Goal: Find specific page/section: Find specific page/section

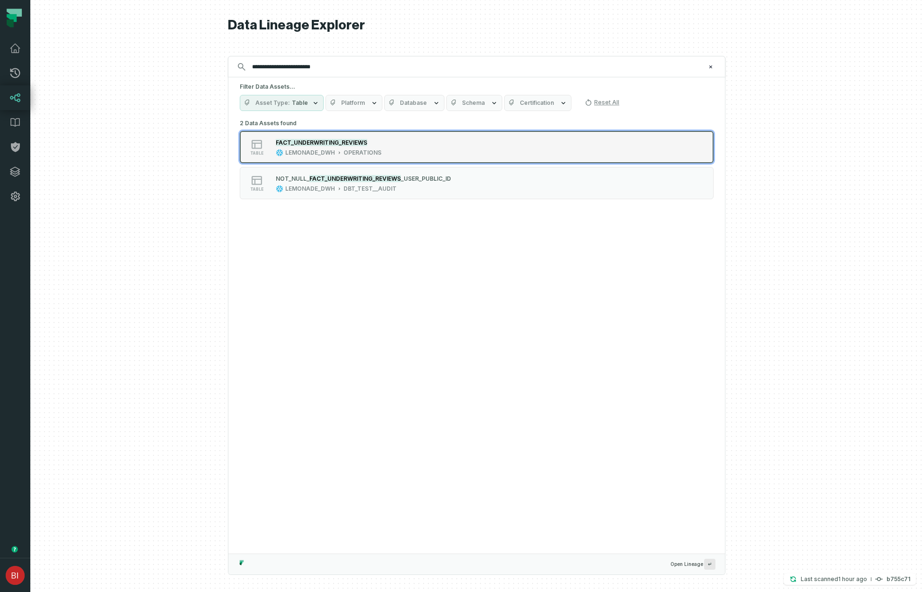
type input "**********"
click at [321, 140] on mark "FACT_UNDERWRITING_REVIEWS" at bounding box center [321, 142] width 91 height 7
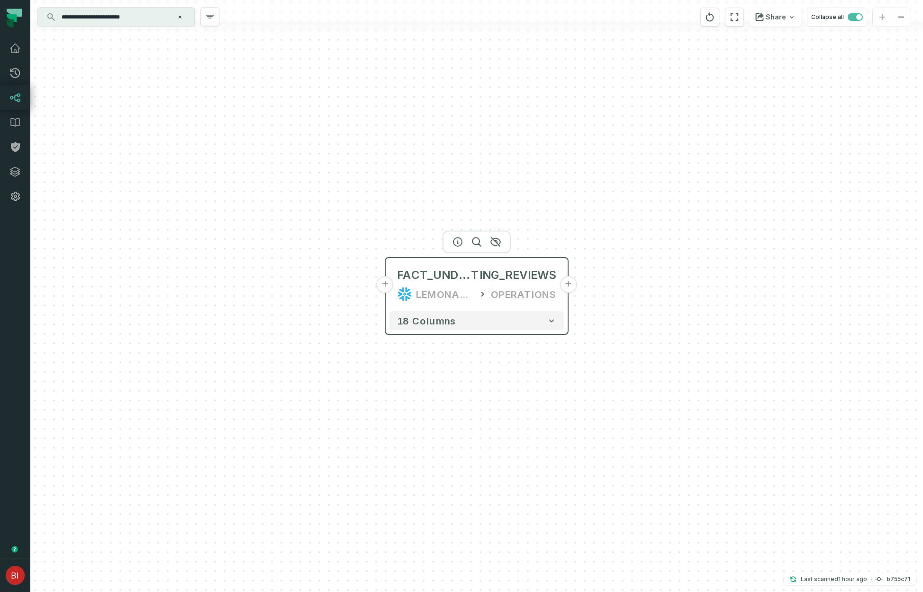
click at [386, 288] on button "+" at bounding box center [385, 284] width 17 height 17
click at [422, 281] on span "FACT_UNDERWRI" at bounding box center [434, 274] width 74 height 15
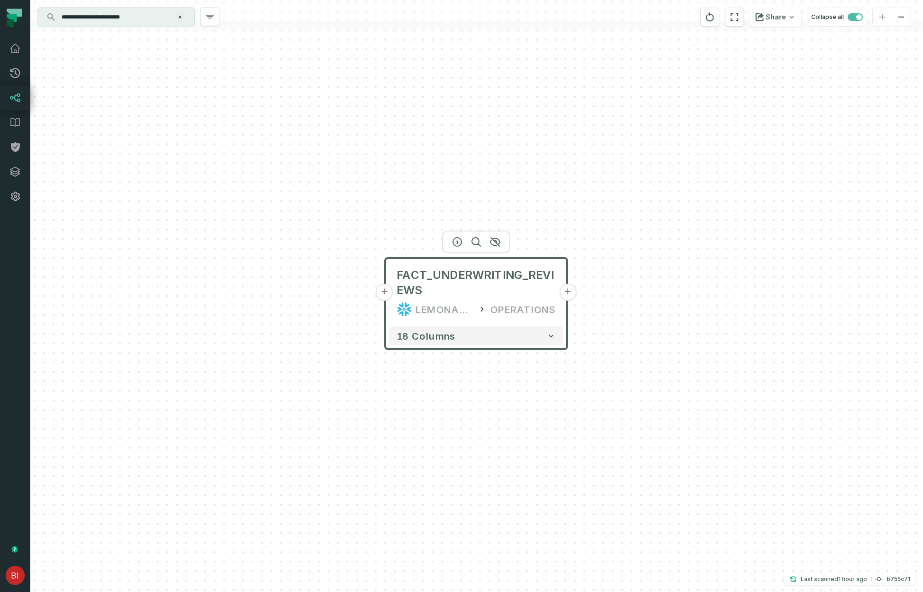
click at [387, 296] on button "+" at bounding box center [384, 291] width 17 height 17
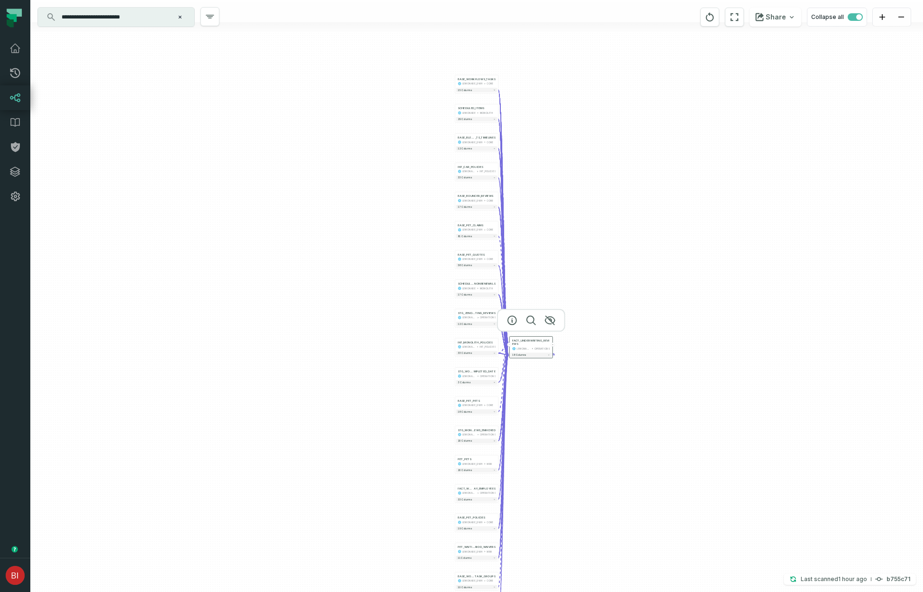
click at [439, 142] on div "+ BASE_WORKFLOWS_TASKS LEMONADE_DWH CORE - 15 columns + SCHEDULED_ITEMS LEMONAD…" at bounding box center [476, 296] width 893 height 592
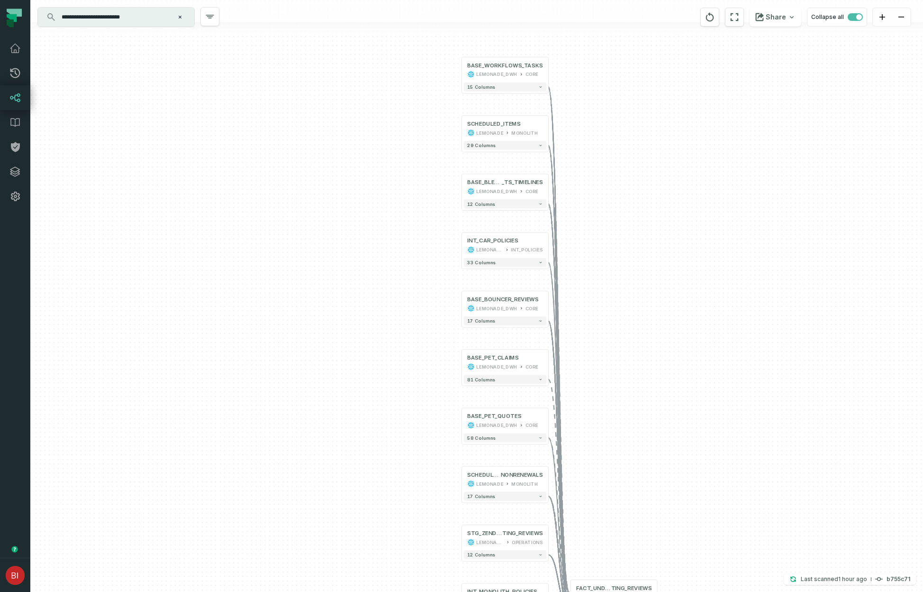
drag, startPoint x: 454, startPoint y: 92, endPoint x: 446, endPoint y: 223, distance: 131.1
click at [446, 223] on div "+ BASE_WORKFLOWS_TASKS LEMONADE_DWH CORE - 15 columns + SCHEDULED_ITEMS LEMONAD…" at bounding box center [476, 296] width 893 height 592
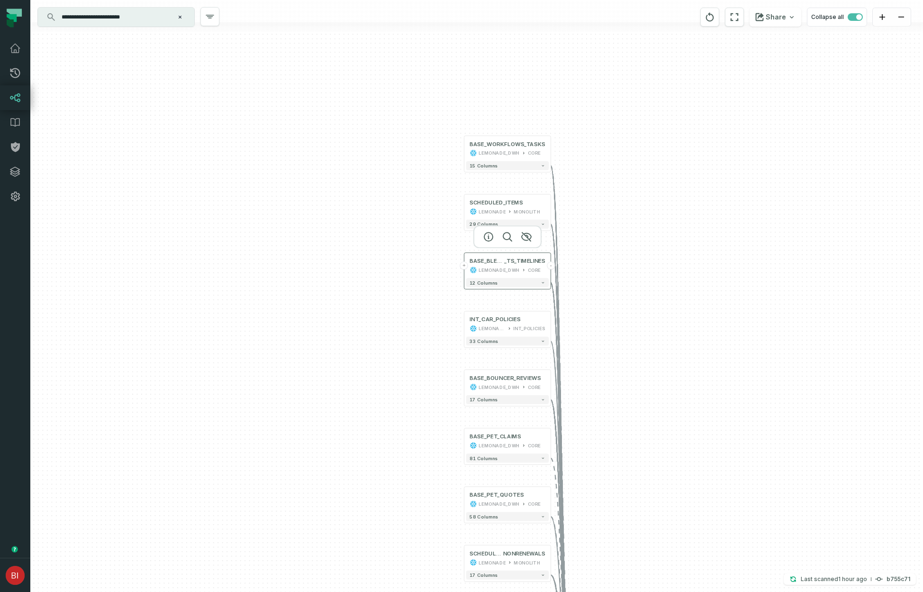
click at [486, 264] on div "BASE_BLENDER _TS_TIMELINES LEMONADE_DWH CORE" at bounding box center [507, 266] width 83 height 22
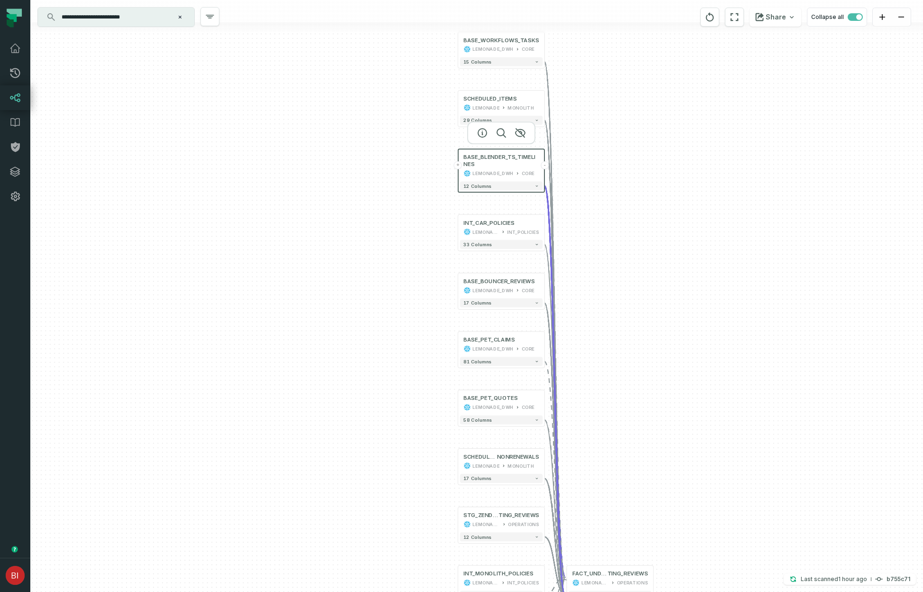
drag, startPoint x: 446, startPoint y: 315, endPoint x: 439, endPoint y: 170, distance: 144.8
click at [439, 178] on div "+ BASE_WORKFLOWS_TASKS LEMONADE_DWH CORE - 15 columns + SCHEDULED_ITEMS LEMONAD…" at bounding box center [476, 296] width 893 height 592
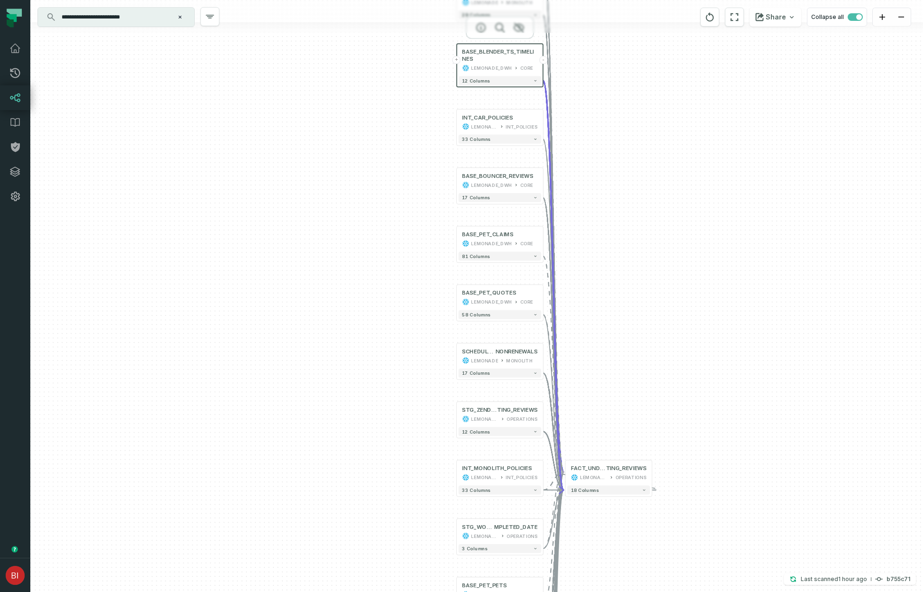
drag, startPoint x: 451, startPoint y: 335, endPoint x: 445, endPoint y: 205, distance: 130.0
click at [447, 214] on div "+ BASE_WORKFLOWS_TASKS LEMONADE_DWH CORE - 15 columns + SCHEDULED_ITEMS LEMONAD…" at bounding box center [476, 296] width 893 height 592
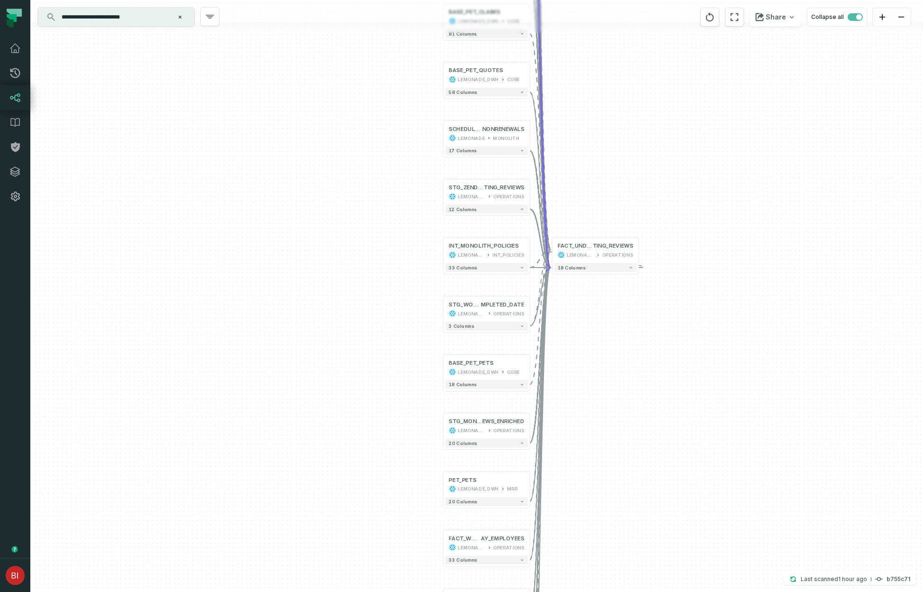
drag, startPoint x: 444, startPoint y: 311, endPoint x: 433, endPoint y: 142, distance: 169.6
click at [434, 143] on div "+ BASE_WORKFLOWS_TASKS LEMONADE_DWH CORE - 15 columns + SCHEDULED_ITEMS LEMONAD…" at bounding box center [476, 296] width 893 height 592
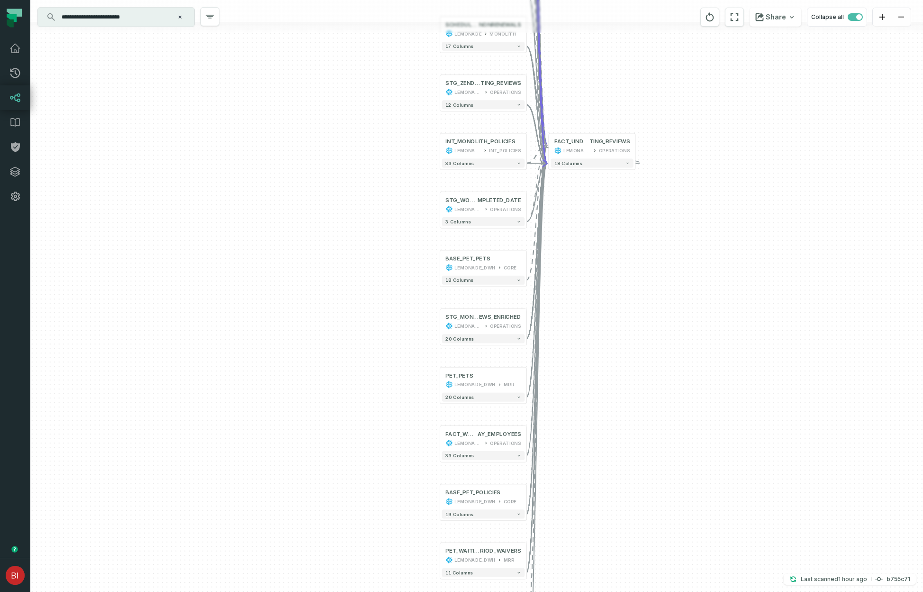
drag, startPoint x: 438, startPoint y: 248, endPoint x: 434, endPoint y: 143, distance: 105.8
click at [434, 143] on div "+ BASE_WORKFLOWS_TASKS LEMONADE_DWH CORE - 15 columns + SCHEDULED_ITEMS LEMONAD…" at bounding box center [476, 296] width 893 height 592
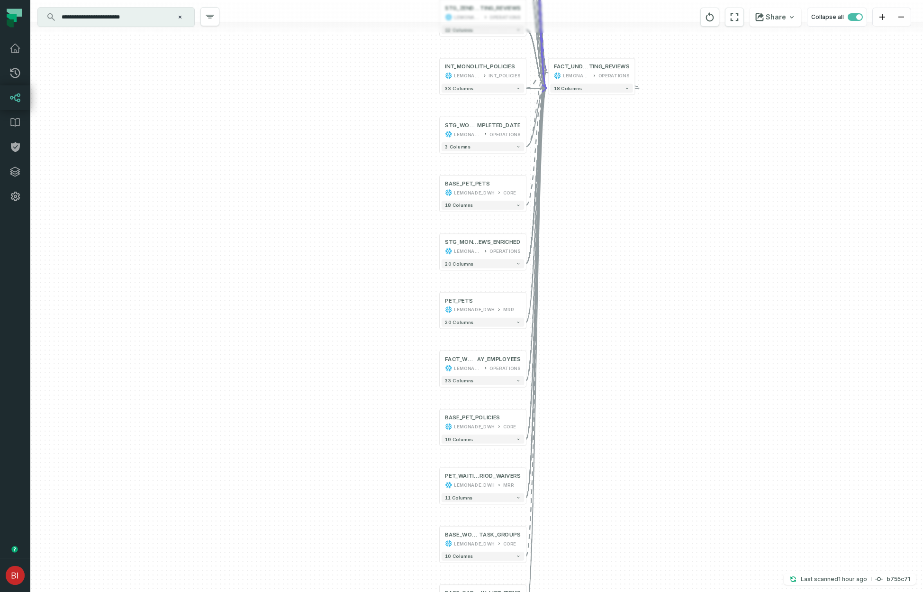
drag, startPoint x: 420, startPoint y: 233, endPoint x: 421, endPoint y: 144, distance: 89.1
click at [421, 145] on div "+ BASE_WORKFLOWS_TASKS LEMONADE_DWH CORE - 15 columns + SCHEDULED_ITEMS LEMONAD…" at bounding box center [476, 296] width 893 height 592
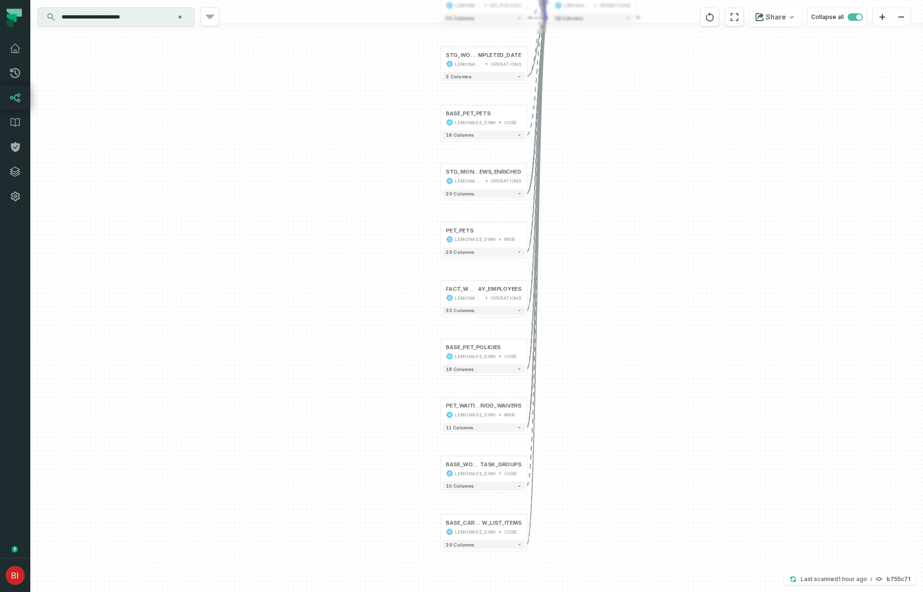
drag, startPoint x: 432, startPoint y: 234, endPoint x: 432, endPoint y: 179, distance: 55.0
click at [432, 179] on div "+ BASE_WORKFLOWS_TASKS LEMONADE_DWH CORE - 15 columns + SCHEDULED_ITEMS LEMONAD…" at bounding box center [476, 296] width 893 height 592
click at [474, 175] on div "STG_MONOLITH_UNDERWRITING_REVI EWS_ENRICHED LEMONADE_DWH OPERATIONS" at bounding box center [484, 176] width 83 height 22
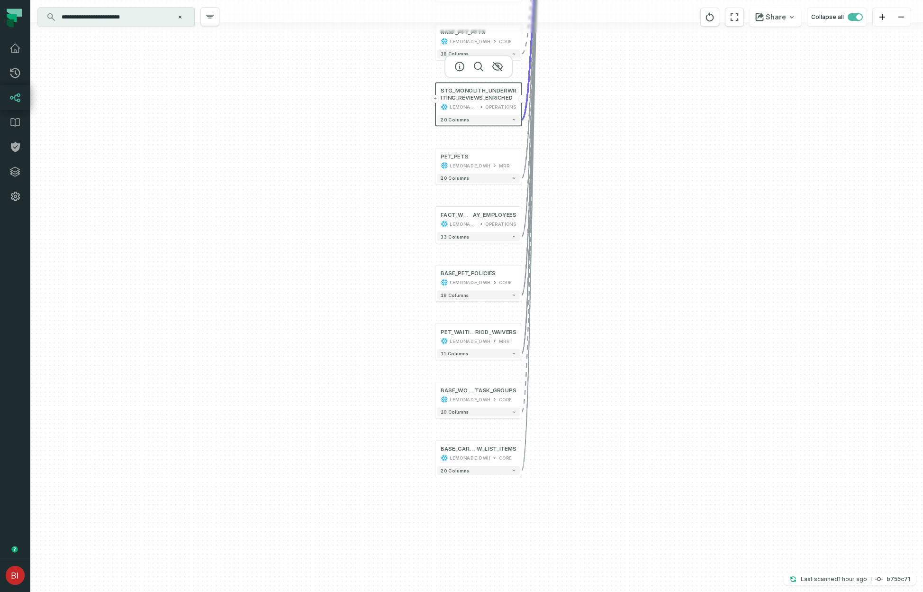
drag, startPoint x: 427, startPoint y: 298, endPoint x: 421, endPoint y: 218, distance: 80.7
click at [421, 218] on div "+ BASE_WORKFLOWS_TASKS LEMONADE_DWH CORE - 15 columns + SCHEDULED_ITEMS LEMONAD…" at bounding box center [476, 296] width 893 height 592
click at [480, 397] on div "LEMONADE_DWH" at bounding box center [470, 398] width 41 height 7
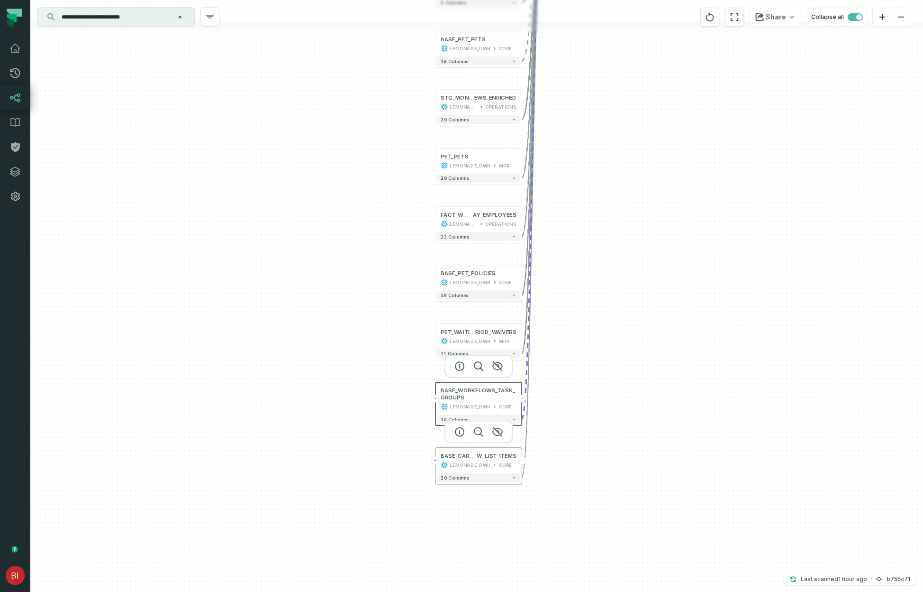
click at [479, 460] on div "BASE_CAR_BLENDER_REVIE W_LIST_ITEMS LEMONADE_DWH CORE" at bounding box center [478, 460] width 83 height 22
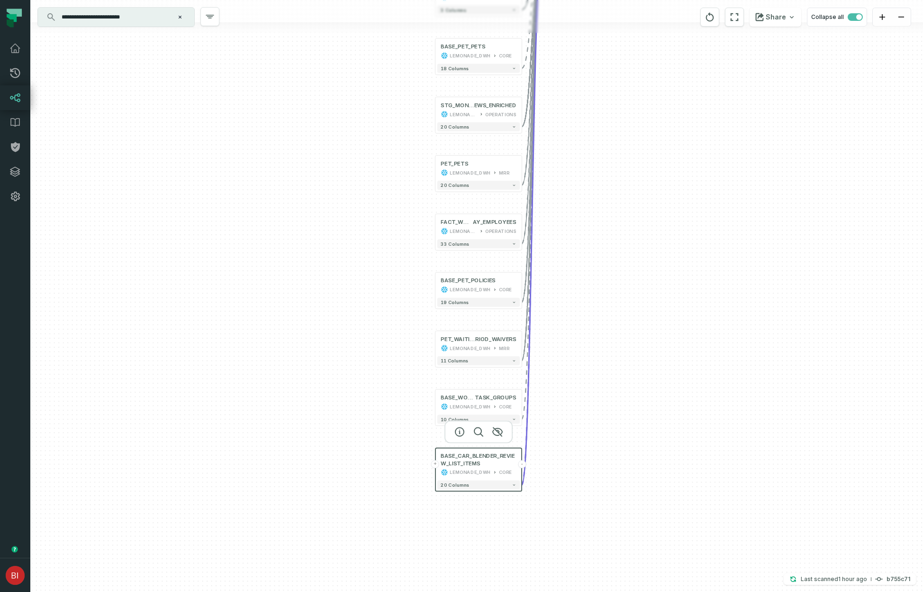
drag, startPoint x: 408, startPoint y: 338, endPoint x: 401, endPoint y: 629, distance: 290.6
click at [401, 591] on html "Pull Requests Dashboard Lineage Data Catalog Policies Integrations Settings [PE…" at bounding box center [461, 296] width 923 height 592
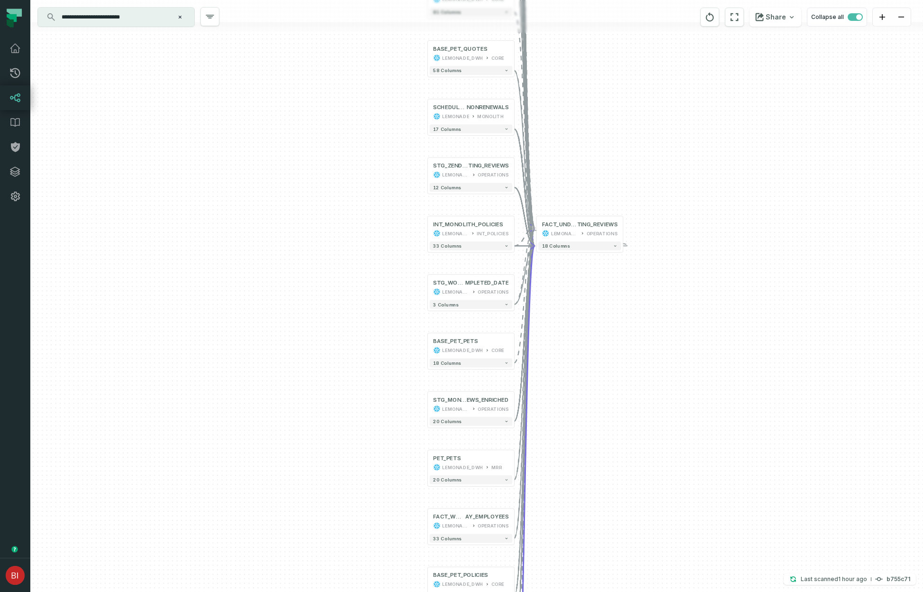
drag, startPoint x: 403, startPoint y: 297, endPoint x: 412, endPoint y: 587, distance: 290.7
click at [410, 556] on div "+ BASE_WORKFLOWS_TASKS LEMONADE_DWH CORE - 15 columns + SCHEDULED_ITEMS LEMONAD…" at bounding box center [476, 296] width 893 height 592
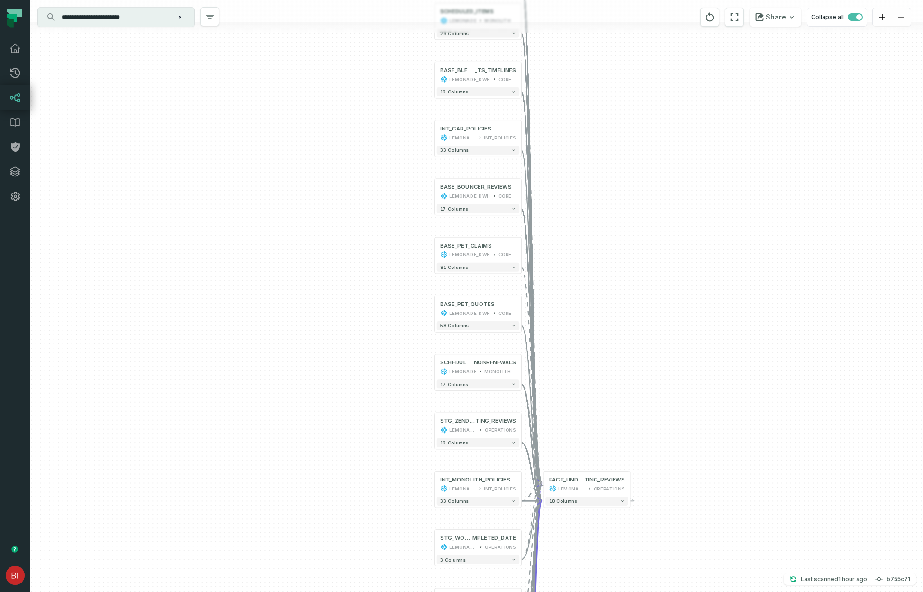
drag, startPoint x: 391, startPoint y: 254, endPoint x: 390, endPoint y: 485, distance: 231.3
click at [390, 465] on div "+ BASE_WORKFLOWS_TASKS LEMONADE_DWH CORE - 15 columns + SCHEDULED_ITEMS LEMONAD…" at bounding box center [476, 296] width 893 height 592
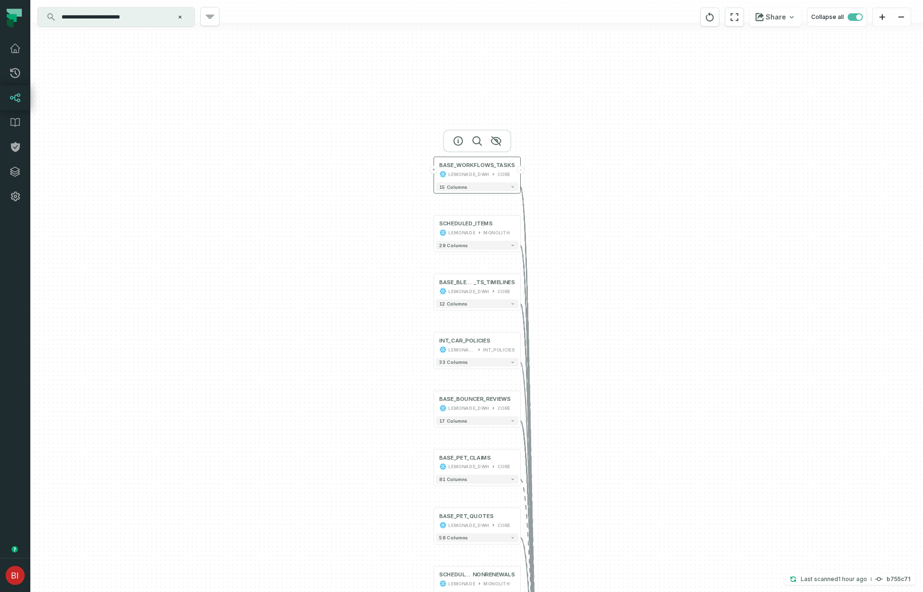
click at [464, 169] on div "BASE_WORKFLOWS_TASKS LEMONADE_DWH CORE" at bounding box center [477, 170] width 83 height 22
click at [463, 288] on div "LEMONADE_DWH" at bounding box center [469, 290] width 41 height 7
click at [435, 290] on button "+" at bounding box center [434, 290] width 8 height 8
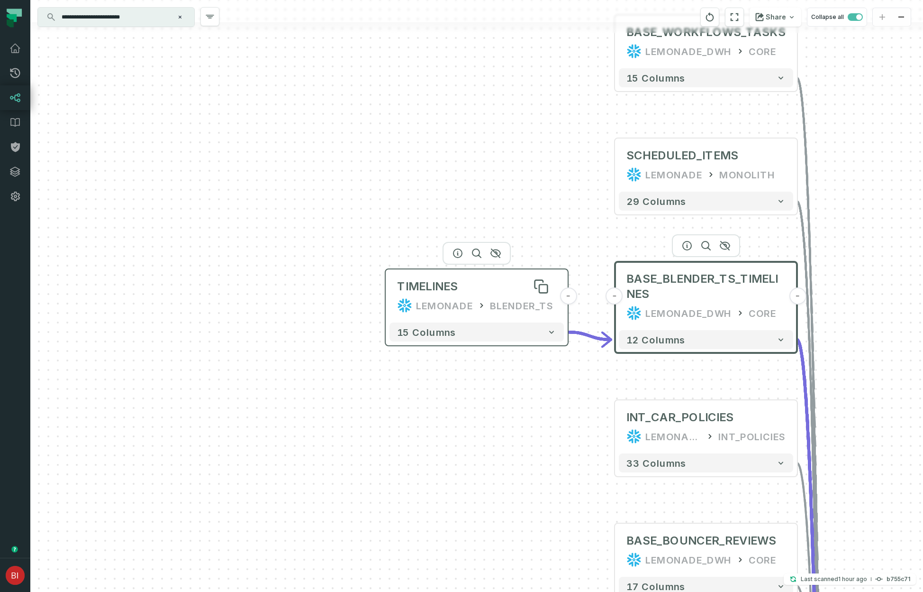
click at [463, 293] on div "TIMELINES" at bounding box center [476, 286] width 159 height 15
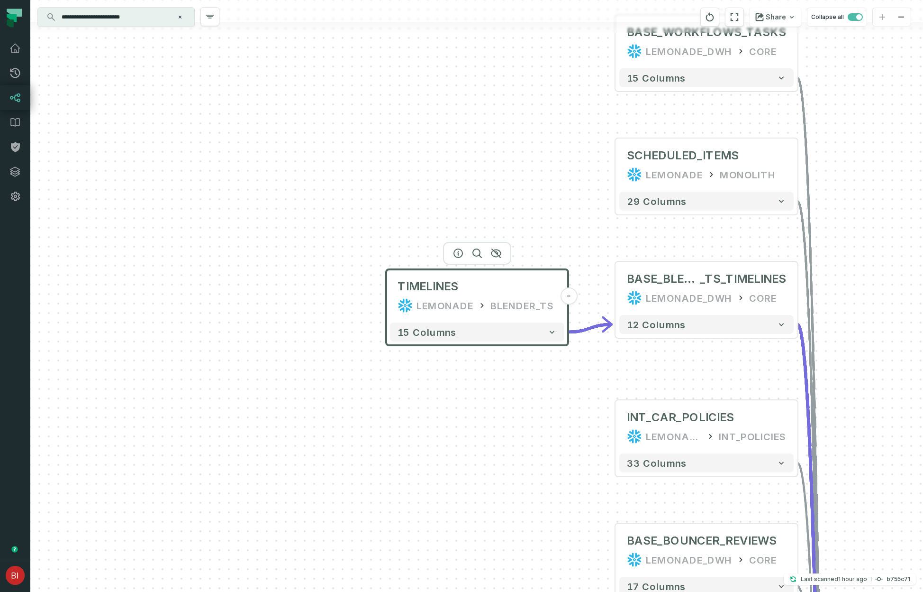
click at [439, 297] on div "TIMELINES LEMONADE BLENDER_TS" at bounding box center [477, 296] width 174 height 46
click at [464, 329] on button "15 columns" at bounding box center [477, 331] width 174 height 19
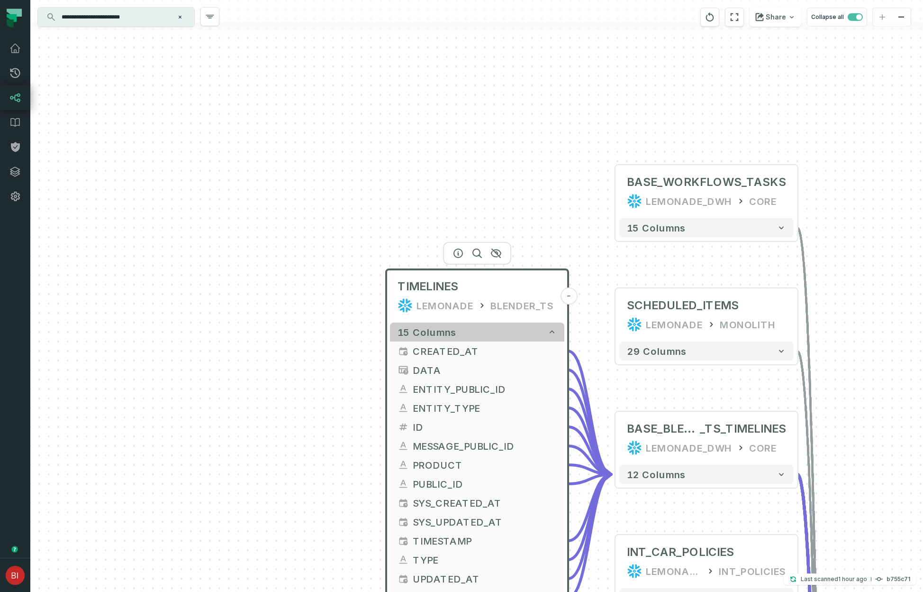
click at [464, 329] on button "15 columns" at bounding box center [477, 331] width 174 height 19
